Goal: Information Seeking & Learning: Learn about a topic

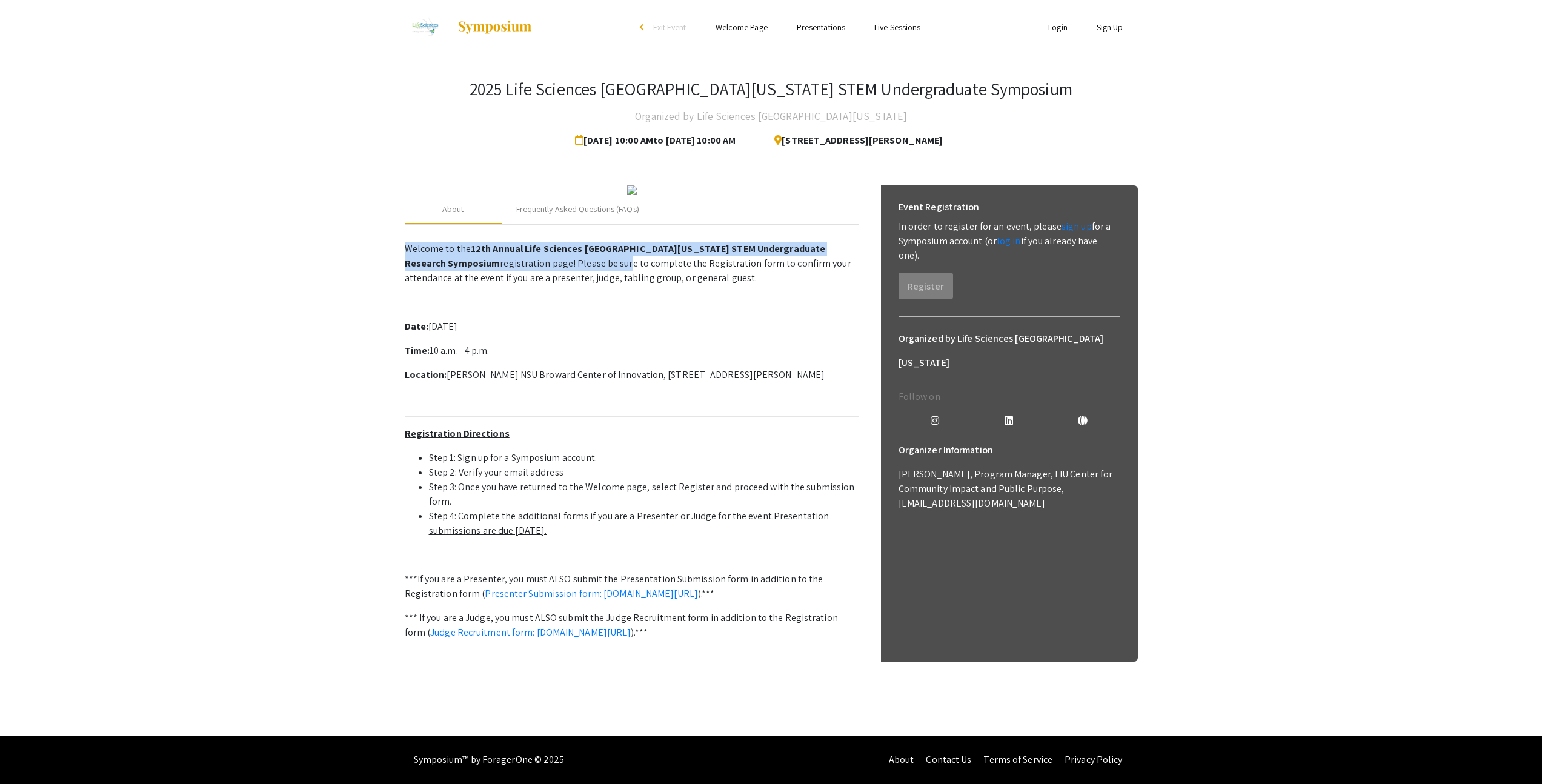
drag, startPoint x: 521, startPoint y: 264, endPoint x: 579, endPoint y: 284, distance: 61.4
click at [579, 284] on p "Welcome to the 12th Annual Life Sciences [GEOGRAPHIC_DATA][US_STATE] STEM Under…" at bounding box center [632, 462] width 454 height 451
click at [579, 284] on p "Welcome to the 12th Annual Life Sciences [GEOGRAPHIC_DATA][US_STATE] STEM Under…" at bounding box center [632, 263] width 454 height 44
drag, startPoint x: 616, startPoint y: 288, endPoint x: 627, endPoint y: 288, distance: 11.0
click at [627, 285] on p "Welcome to the 12th Annual Life Sciences [GEOGRAPHIC_DATA][US_STATE] STEM Under…" at bounding box center [632, 263] width 454 height 44
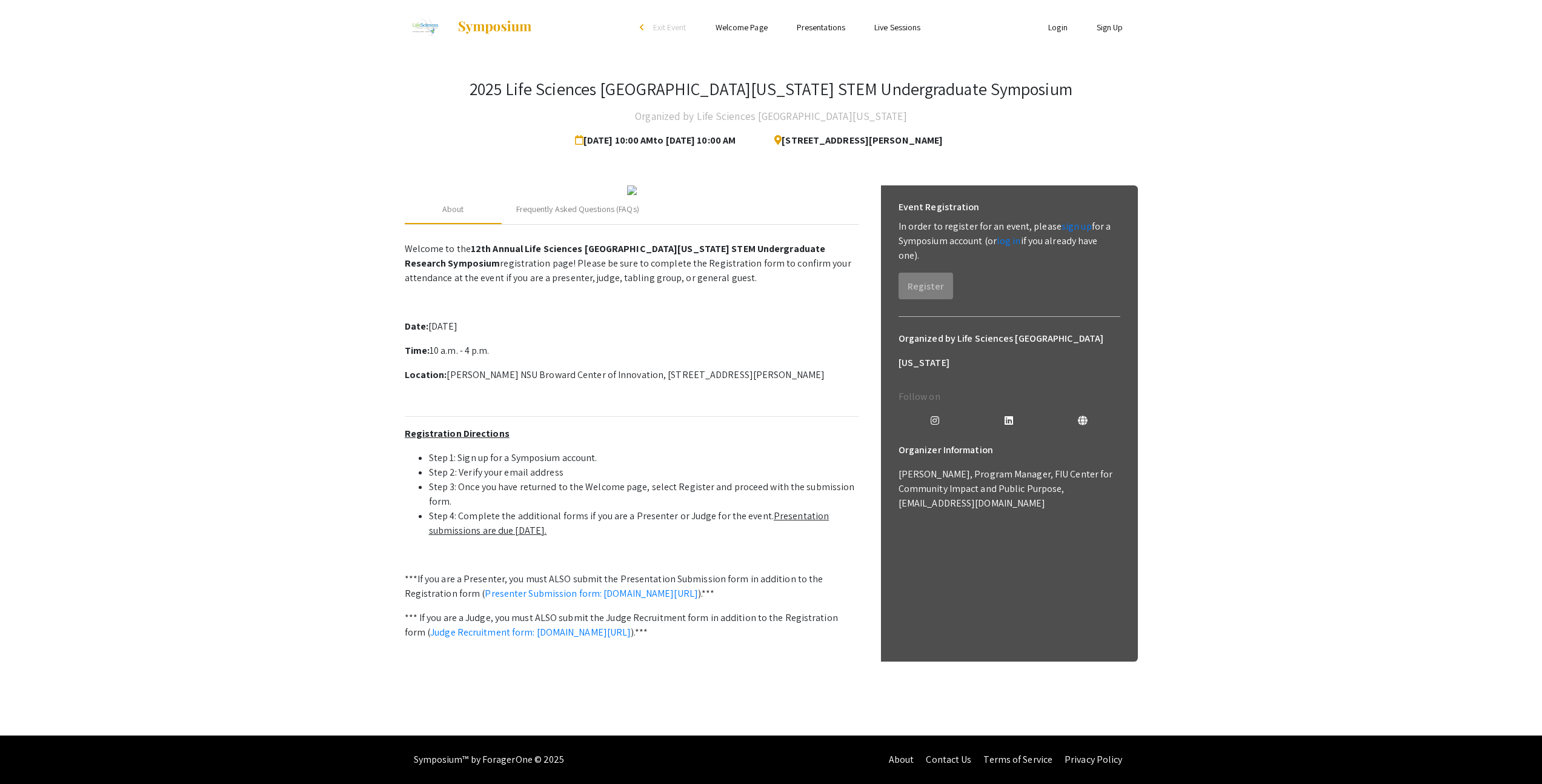
drag, startPoint x: 627, startPoint y: 288, endPoint x: 709, endPoint y: 300, distance: 82.9
click at [709, 285] on p "Welcome to the 12th Annual Life Sciences [GEOGRAPHIC_DATA][US_STATE] STEM Under…" at bounding box center [632, 263] width 454 height 44
drag, startPoint x: 709, startPoint y: 300, endPoint x: 618, endPoint y: 276, distance: 94.1
click at [618, 276] on p "Welcome to the 12th Annual Life Sciences [GEOGRAPHIC_DATA][US_STATE] STEM Under…" at bounding box center [632, 263] width 454 height 44
click at [618, 269] on strong "12th Annual Life Sciences [GEOGRAPHIC_DATA][US_STATE] STEM Undergraduate Resear…" at bounding box center [616, 256] width 421 height 28
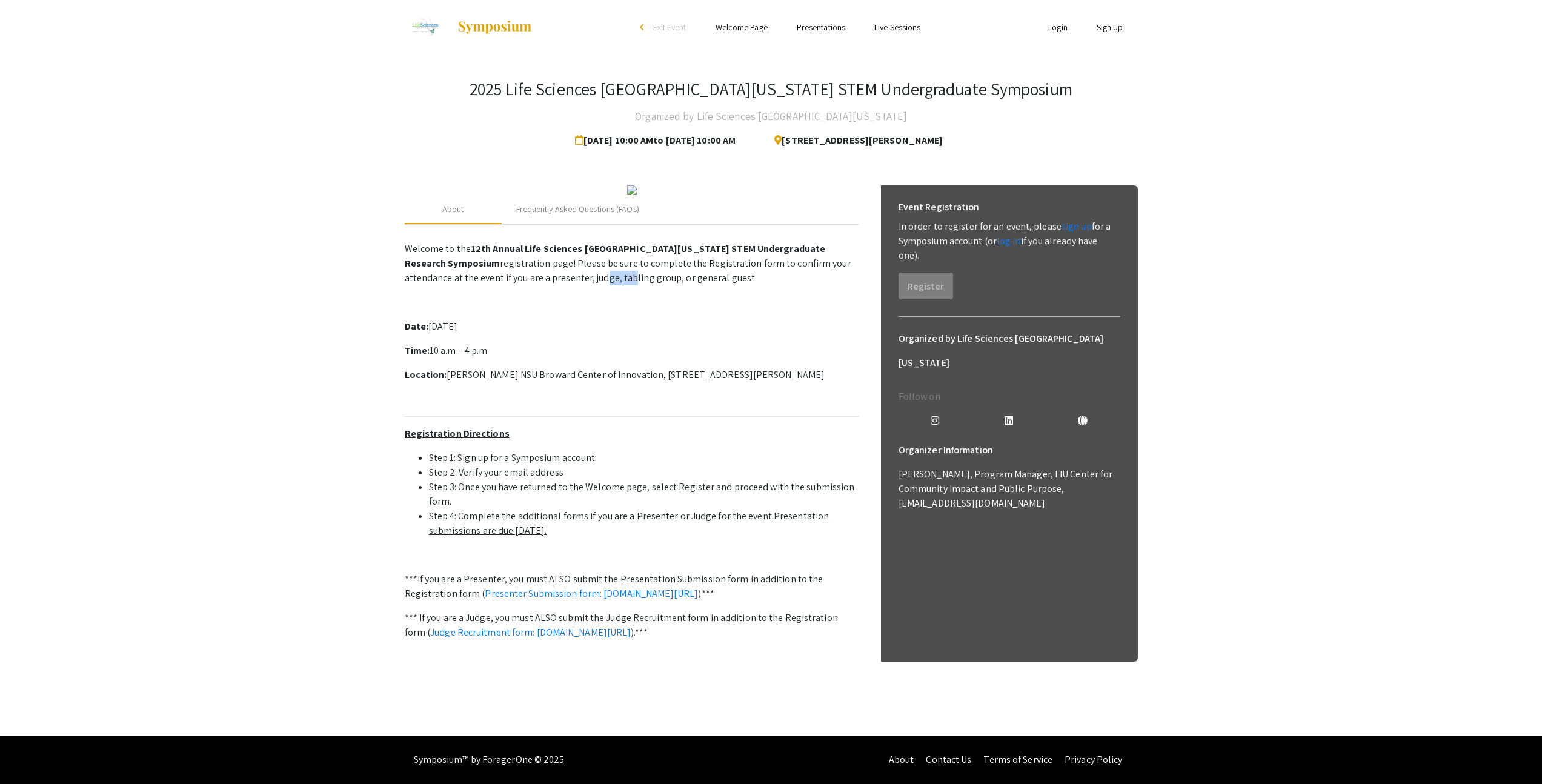
drag, startPoint x: 558, startPoint y: 303, endPoint x: 571, endPoint y: 306, distance: 13.3
click at [571, 285] on p "Welcome to the 12th Annual Life Sciences [GEOGRAPHIC_DATA][US_STATE] STEM Under…" at bounding box center [632, 263] width 454 height 44
click at [603, 285] on p "Welcome to the 12th Annual Life Sciences [GEOGRAPHIC_DATA][US_STATE] STEM Under…" at bounding box center [632, 263] width 454 height 44
click at [671, 335] on p "Welcome to the 12th Annual Life Sciences [GEOGRAPHIC_DATA][US_STATE] STEM Under…" at bounding box center [632, 462] width 454 height 451
click at [563, 373] on p "Welcome to the 12th Annual Life Sciences [GEOGRAPHIC_DATA][US_STATE] STEM Under…" at bounding box center [632, 462] width 454 height 451
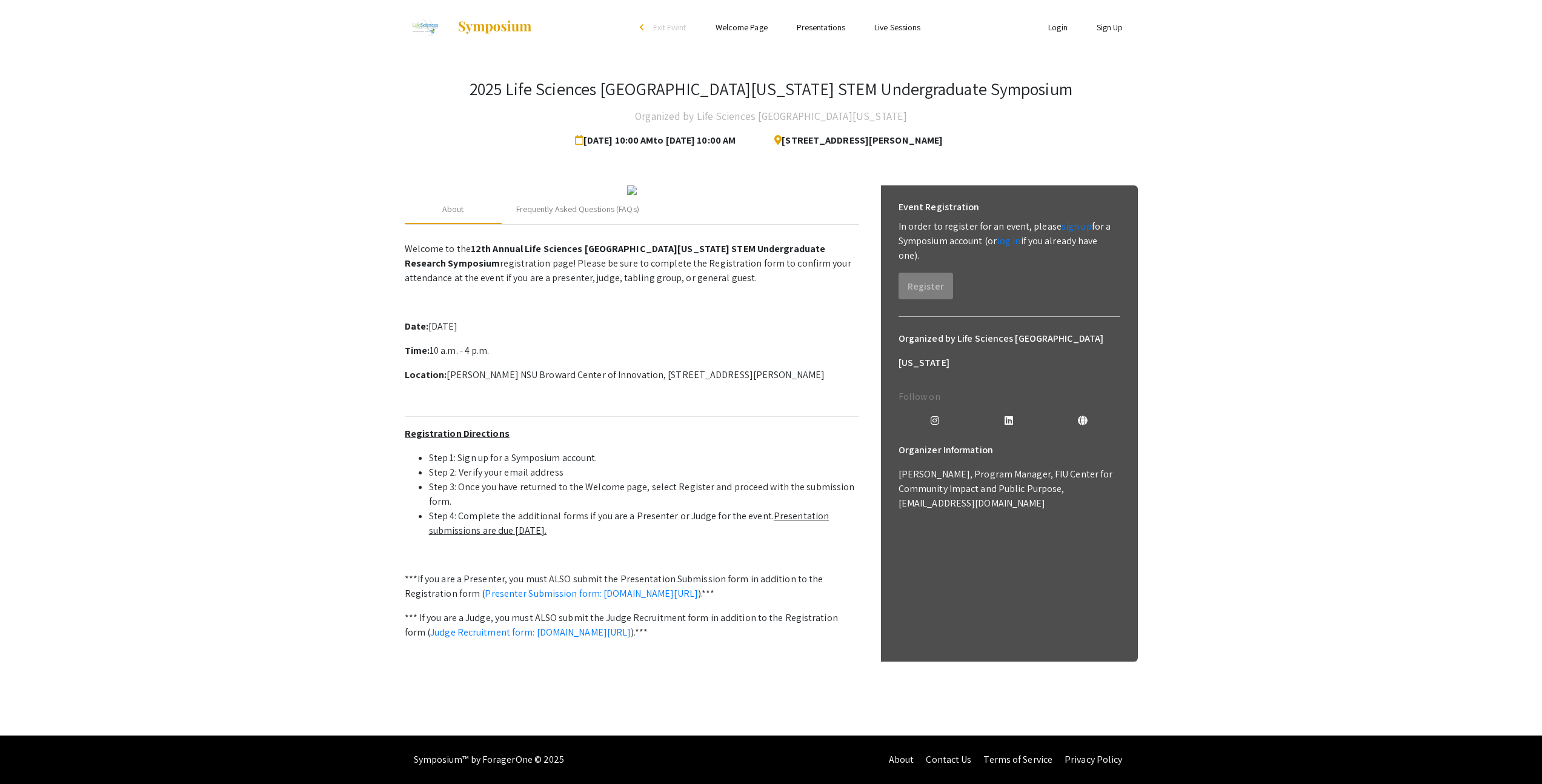
click at [568, 358] on p "Time: 10 a.m. - 4 p.m." at bounding box center [632, 350] width 454 height 15
